Goal: Check status: Check status

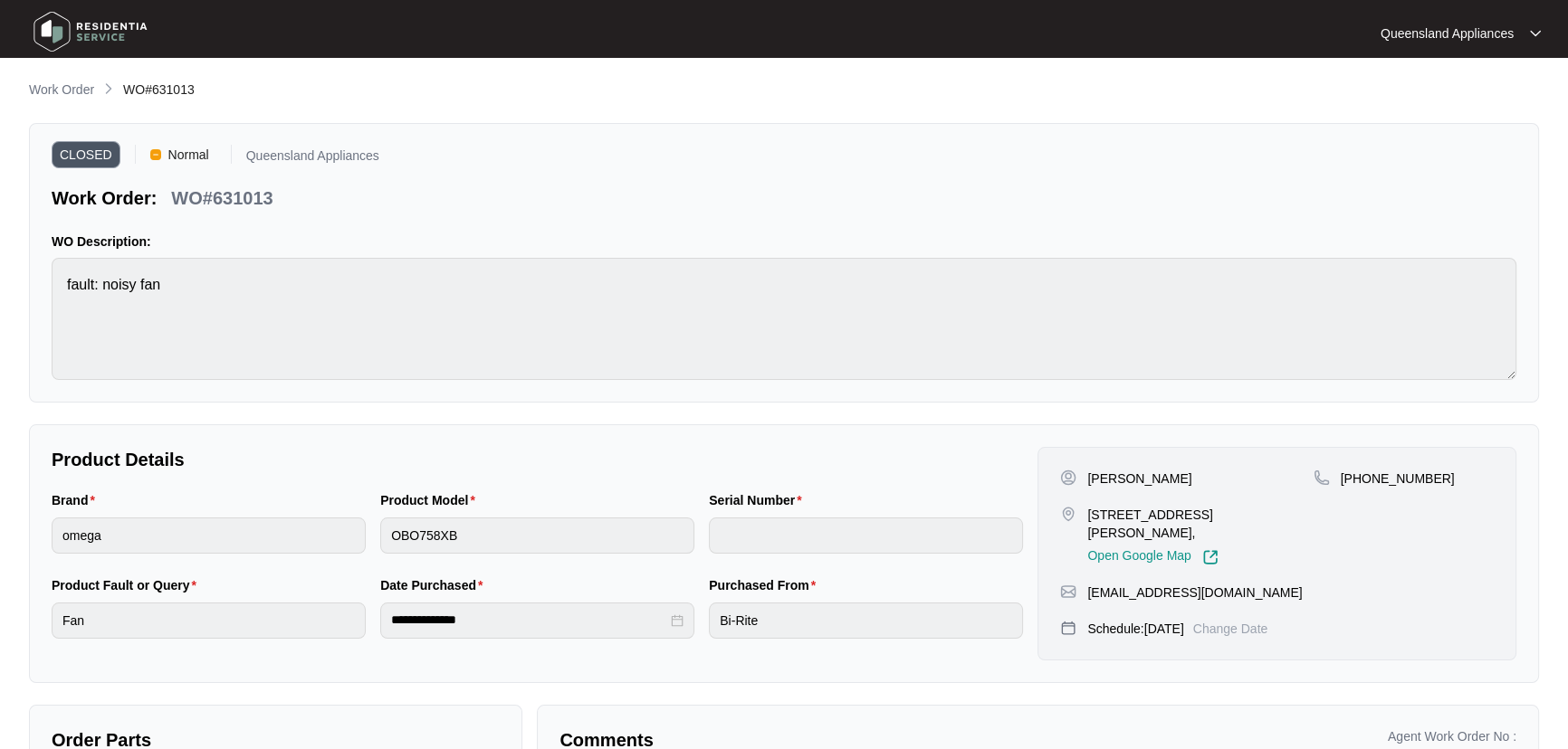
click at [38, 72] on main "**********" at bounding box center [784, 504] width 1568 height 1007
click at [44, 82] on p "Work Order" at bounding box center [61, 89] width 66 height 18
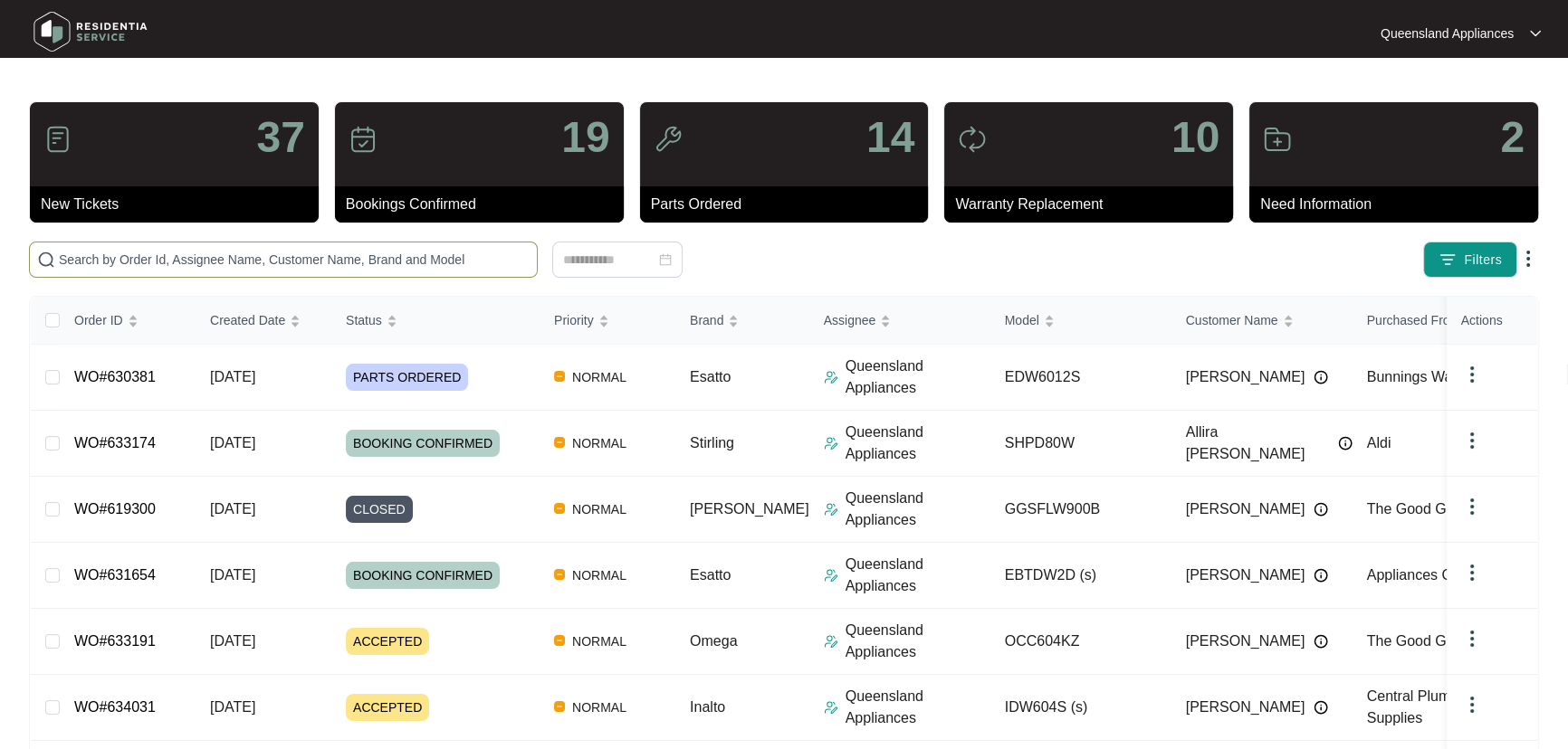
click at [263, 257] on input "text" at bounding box center [294, 260] width 471 height 20
paste input "631363"
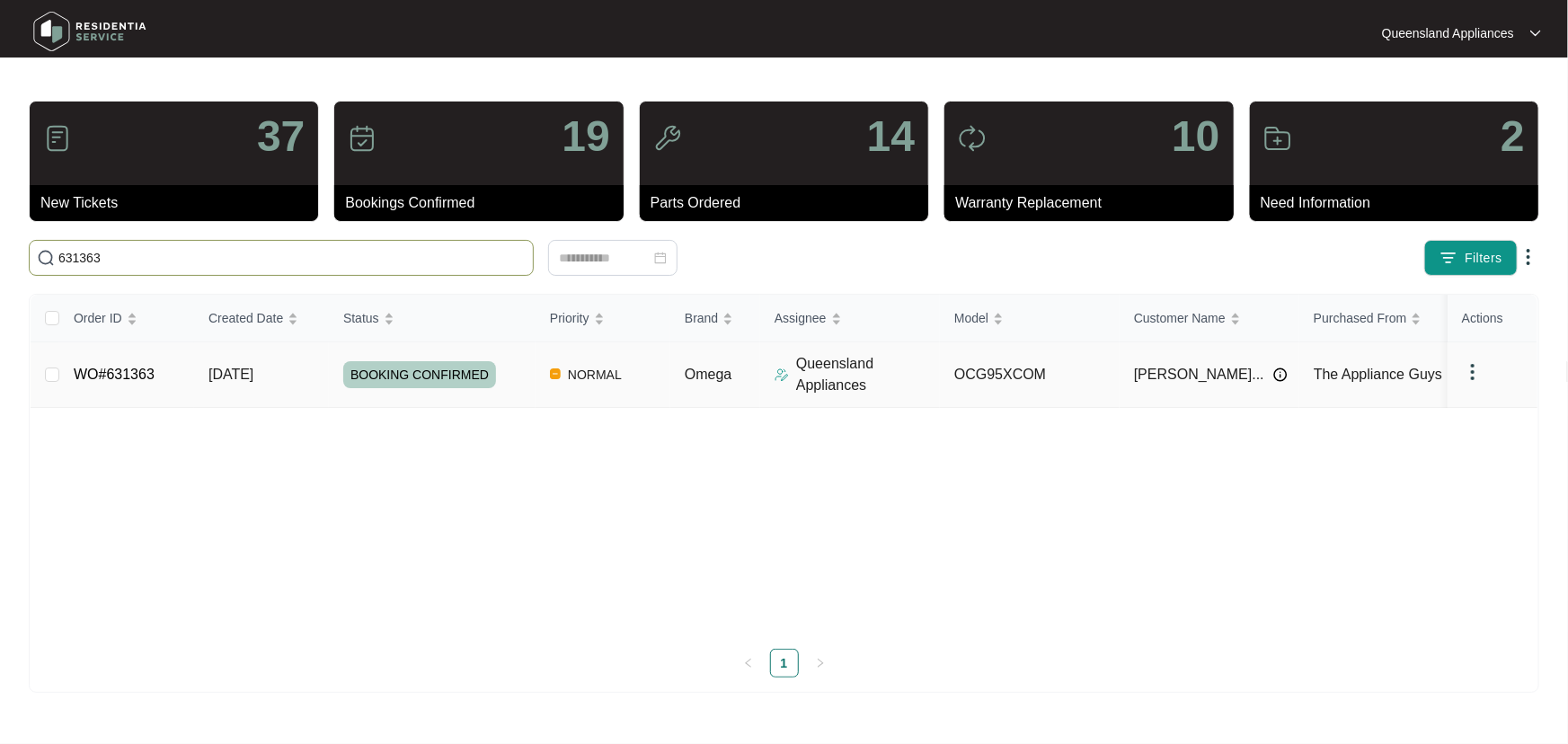
type input "631363"
click at [1077, 380] on td "OCG95XCOM" at bounding box center [1029, 376] width 180 height 66
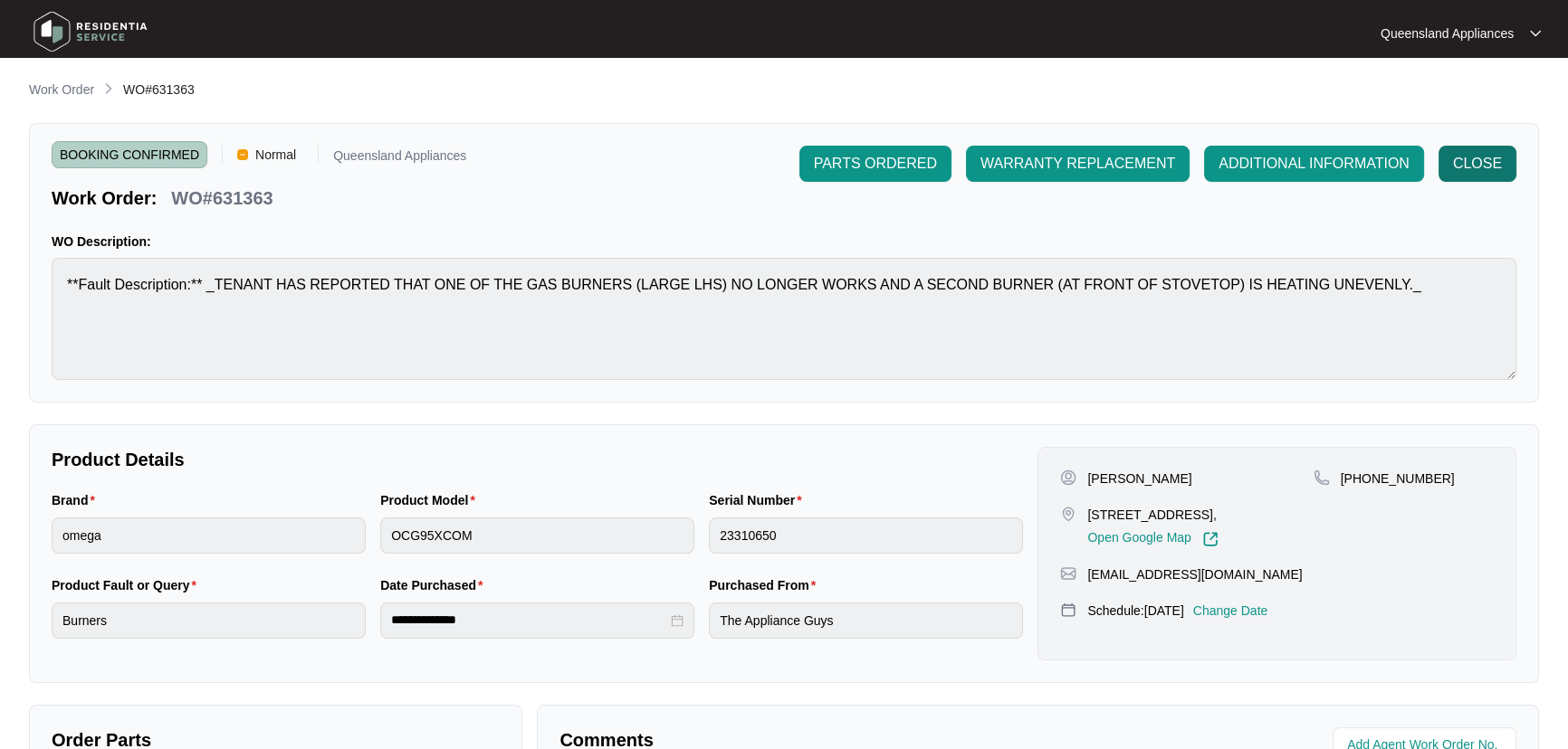
click at [1475, 160] on span "CLOSE" at bounding box center [1478, 164] width 49 height 22
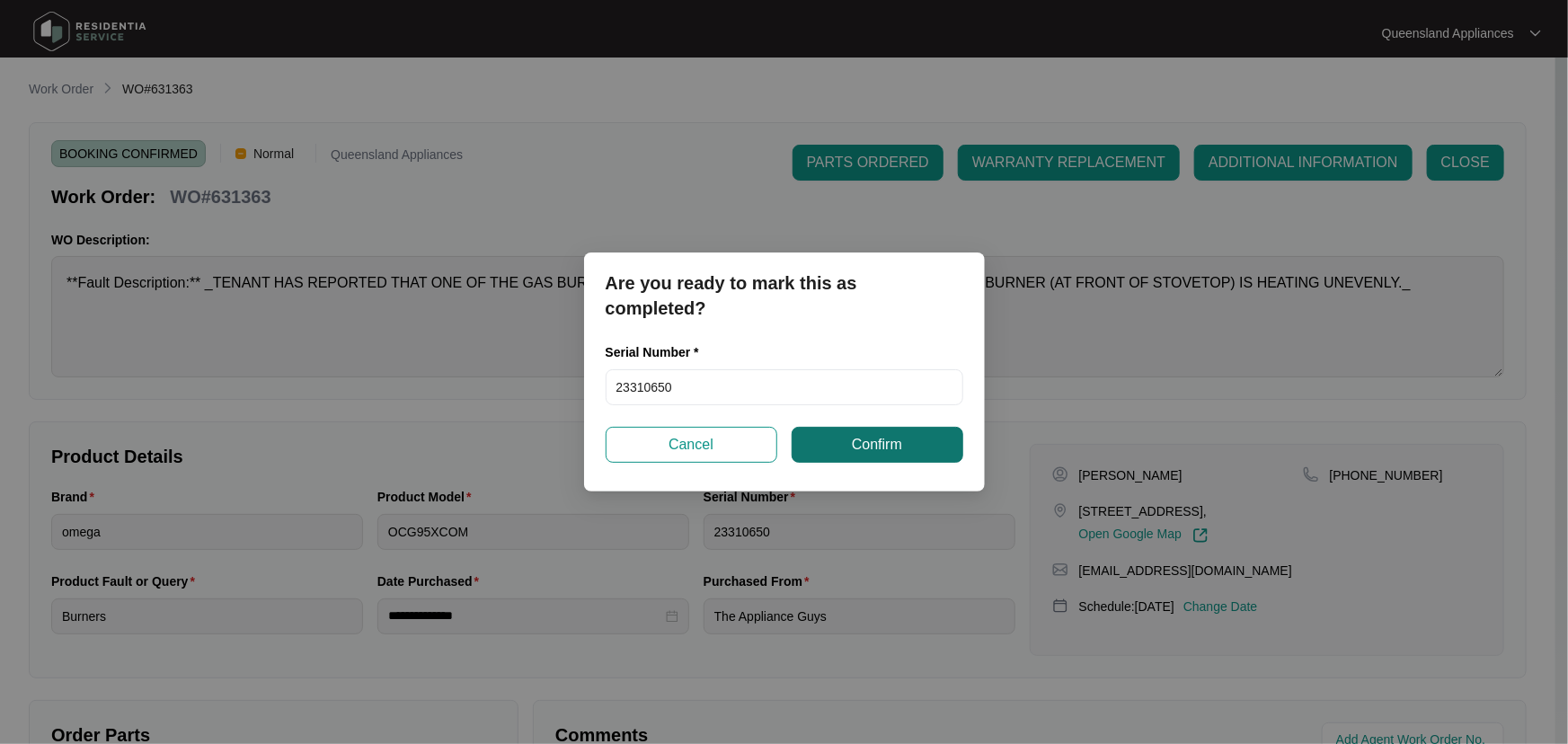
click at [866, 451] on span "Confirm" at bounding box center [877, 445] width 50 height 22
